Goal: Information Seeking & Learning: Learn about a topic

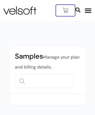
click at [80, 7] on icon at bounding box center [77, 9] width 5 height 5
click at [17, 6] on img at bounding box center [19, 10] width 33 height 8
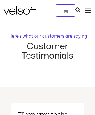
scroll to position [1536, 0]
